Goal: Transaction & Acquisition: Book appointment/travel/reservation

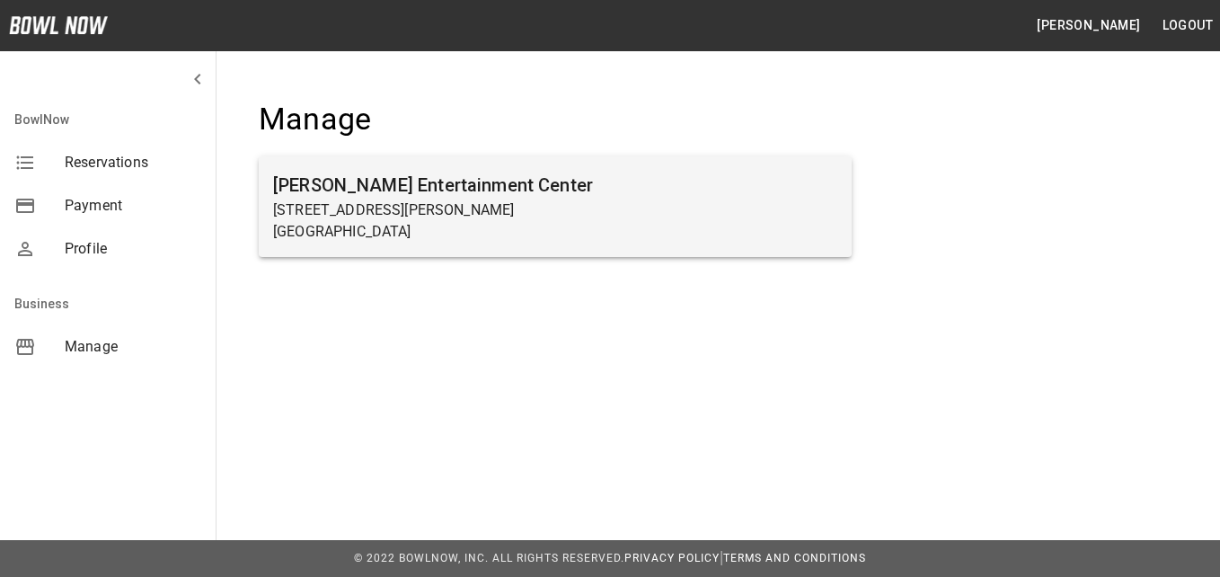
click at [467, 217] on p "14917 Garrett Ave" at bounding box center [555, 211] width 564 height 22
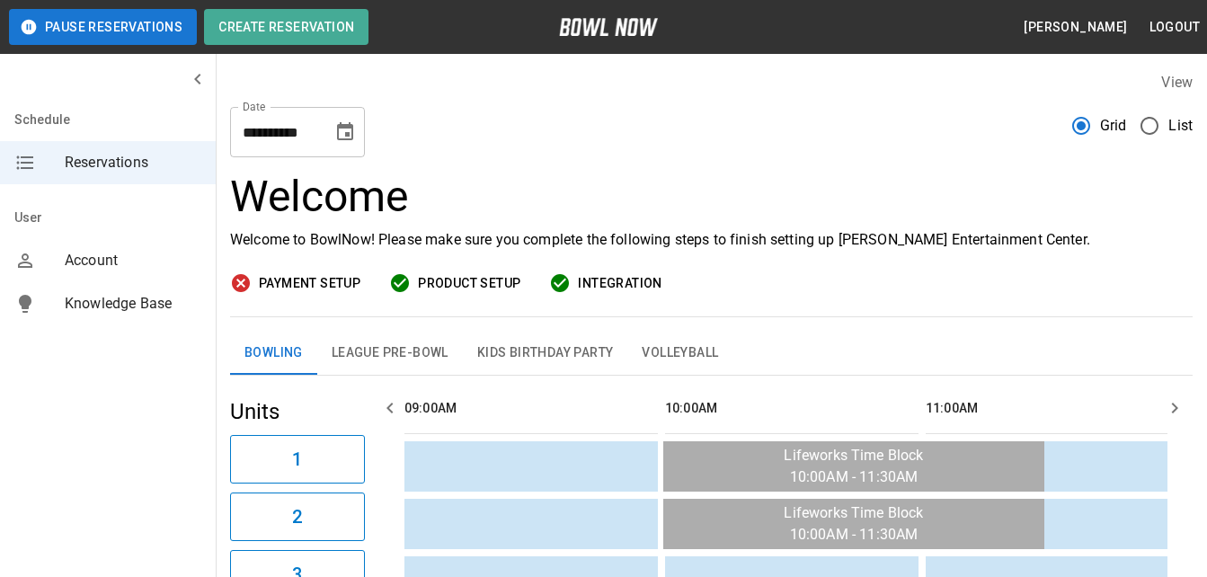
scroll to position [0, 1042]
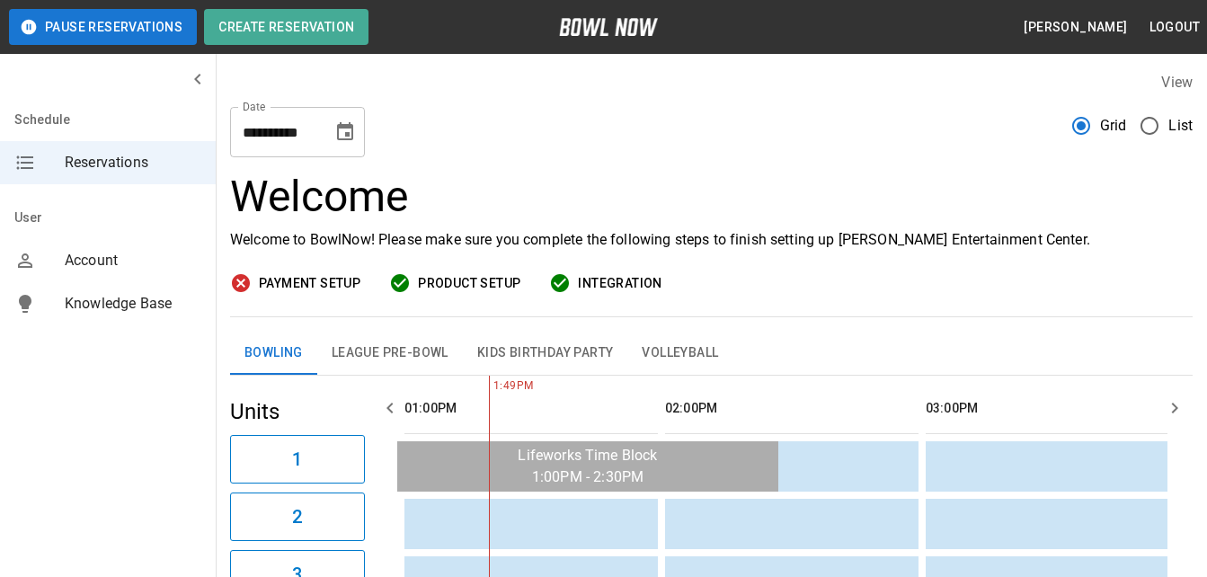
click at [340, 129] on icon "Choose date, selected date is Oct 7, 2025" at bounding box center [345, 131] width 16 height 18
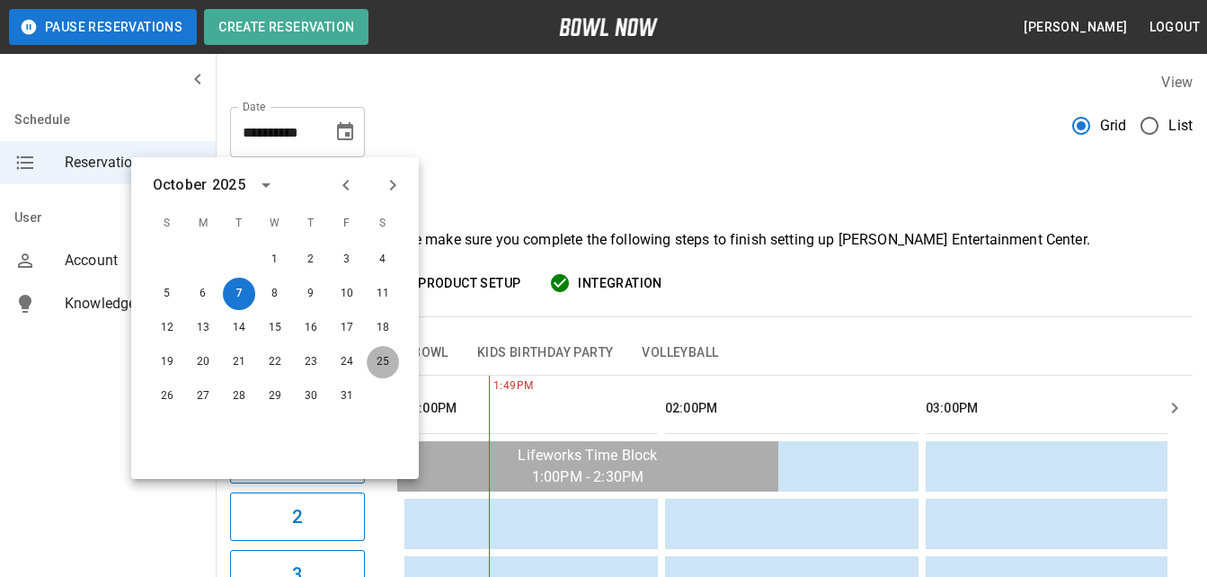
click at [386, 354] on button "25" at bounding box center [383, 362] width 32 height 32
type input "**********"
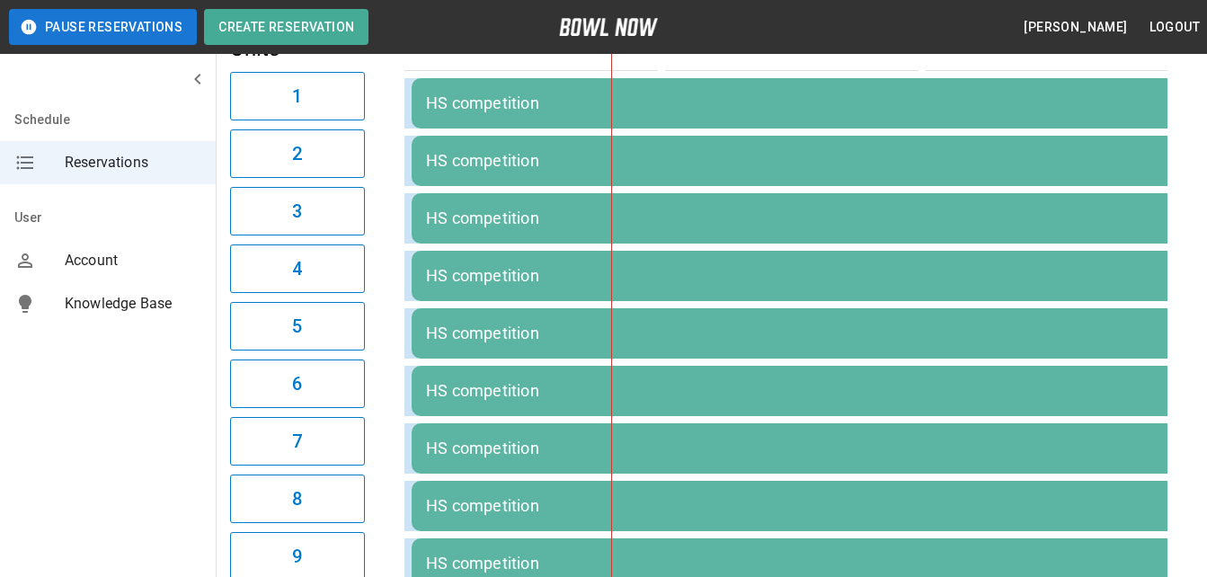
scroll to position [291, 0]
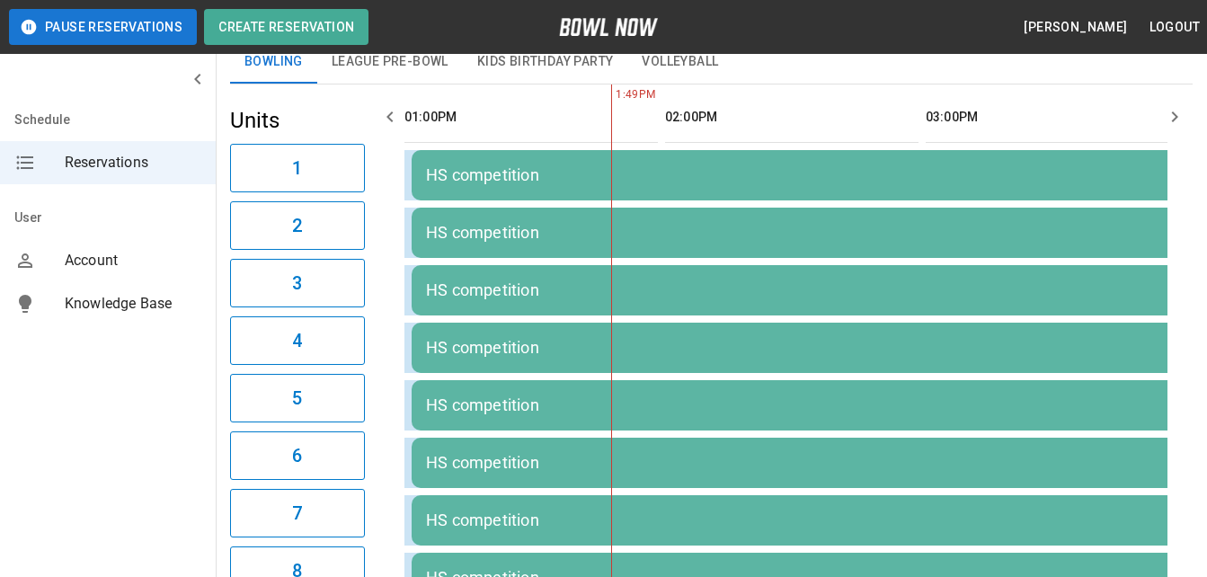
click at [575, 72] on button "Kids Birthday Party" at bounding box center [545, 61] width 165 height 43
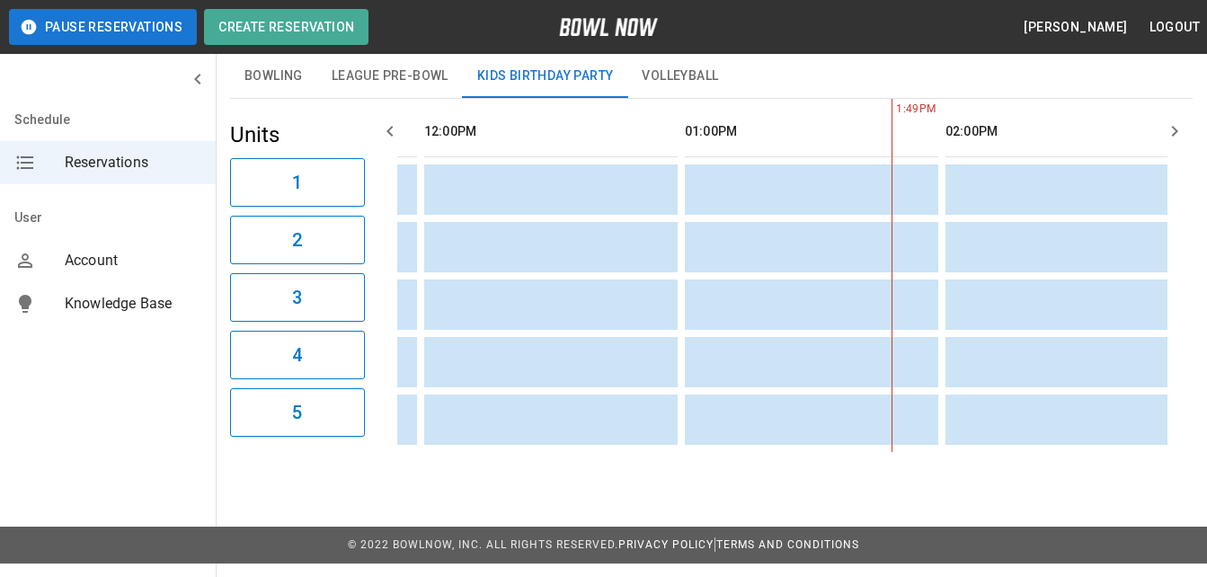
scroll to position [0, 0]
